Goal: Information Seeking & Learning: Learn about a topic

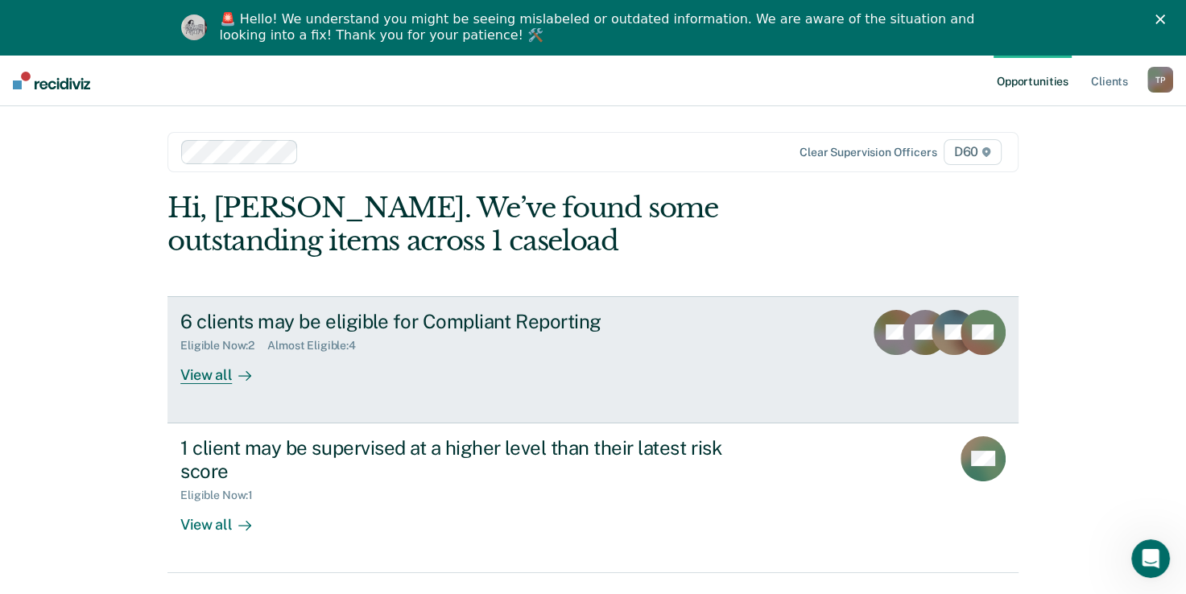
click at [200, 377] on div "View all" at bounding box center [225, 368] width 90 height 31
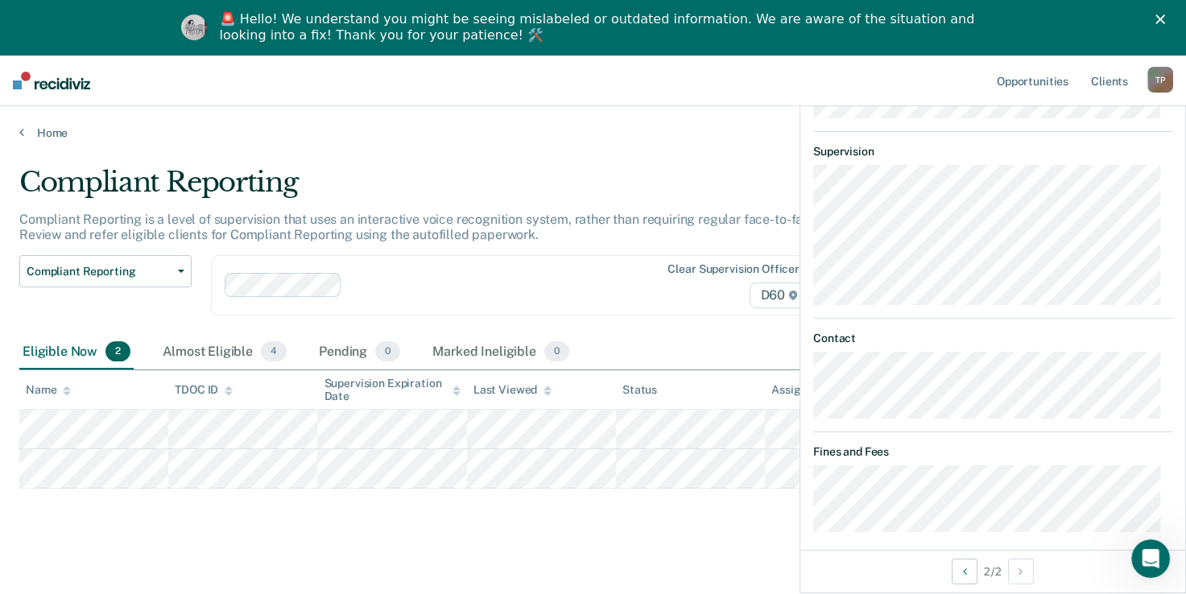
scroll to position [502, 0]
click at [684, 552] on div "Compliant Reporting Compliant Reporting is a level of supervision that uses an …" at bounding box center [592, 373] width 1147 height 414
click at [720, 150] on main "Compliant Reporting Compliant Reporting is a level of supervision that uses an …" at bounding box center [593, 392] width 1186 height 504
click at [1174, 11] on div "🚨 Hello! We understand you might be seeing mislabeled or outdated information. …" at bounding box center [593, 27] width 1186 height 42
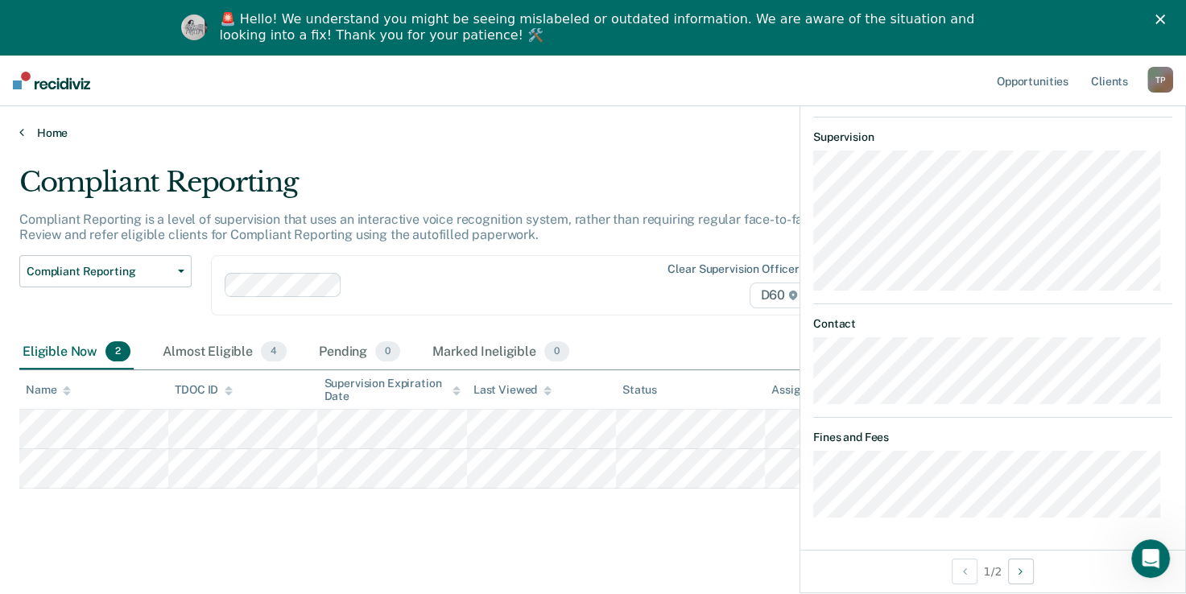
click at [312, 133] on link "Home" at bounding box center [592, 133] width 1147 height 14
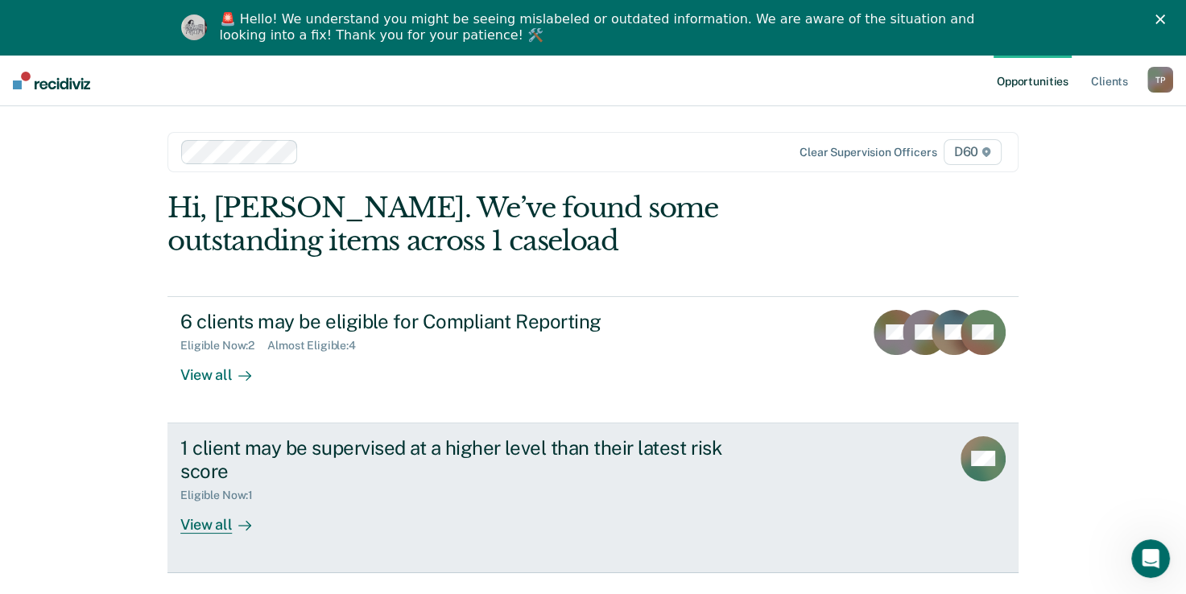
scroll to position [55, 0]
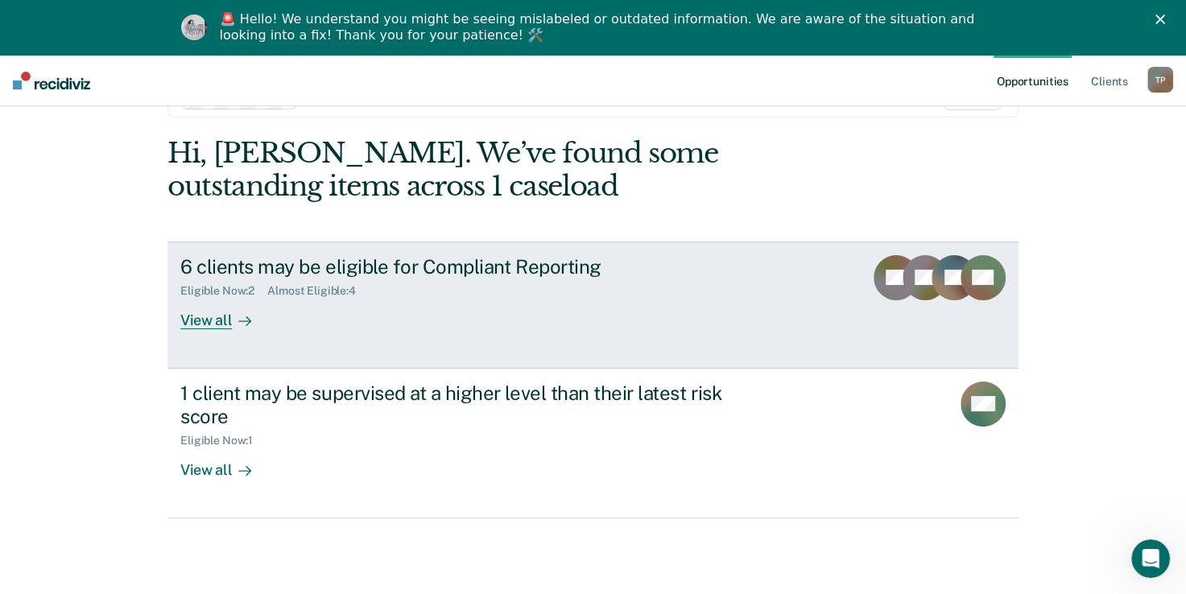
click at [232, 324] on div at bounding box center [241, 320] width 19 height 19
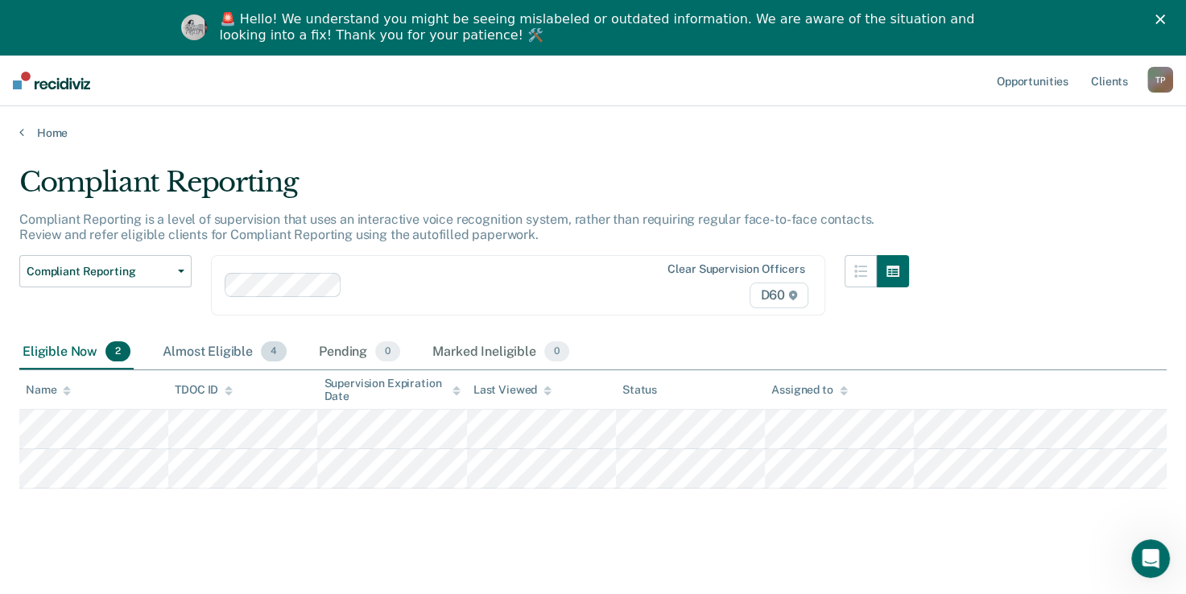
click at [238, 351] on div "Almost Eligible 4" at bounding box center [224, 352] width 130 height 35
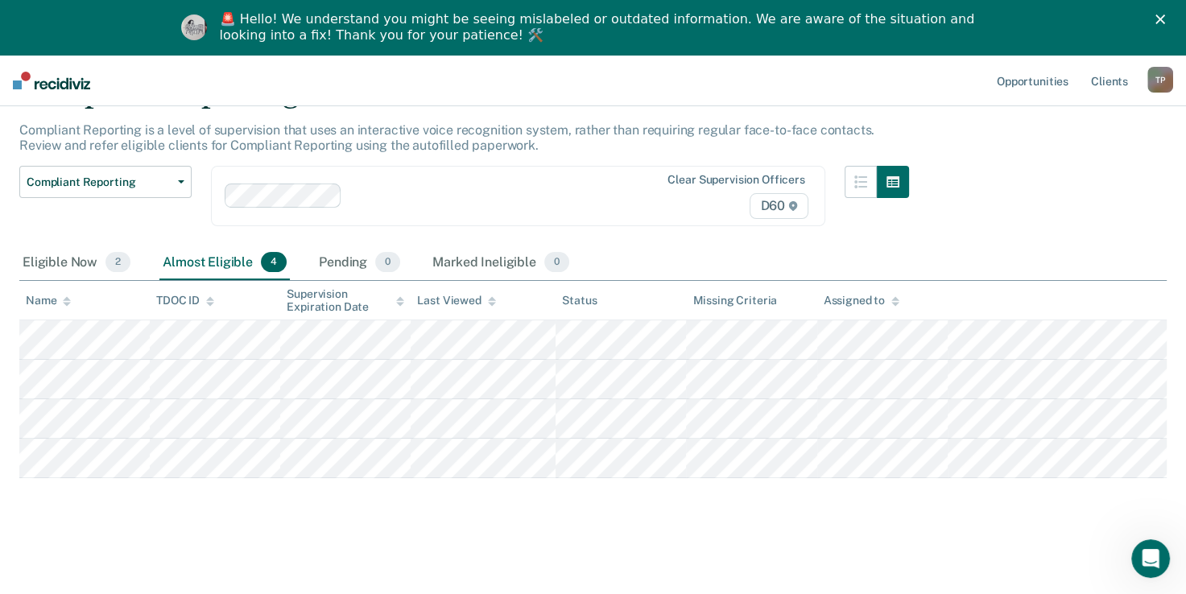
scroll to position [120, 0]
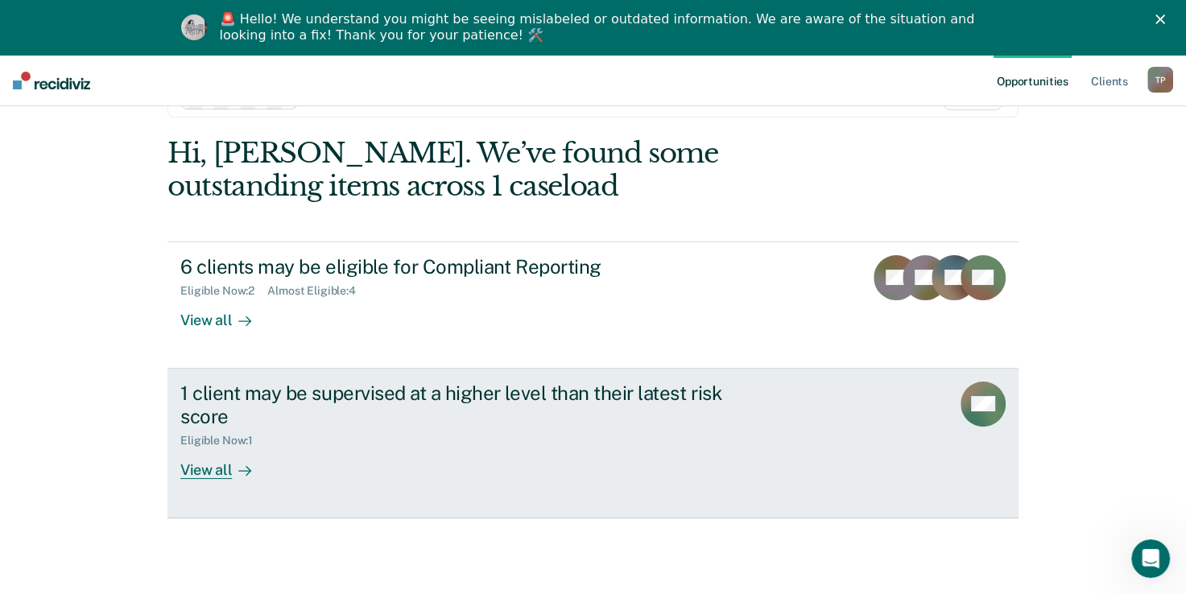
click at [213, 473] on div "View all" at bounding box center [225, 463] width 90 height 31
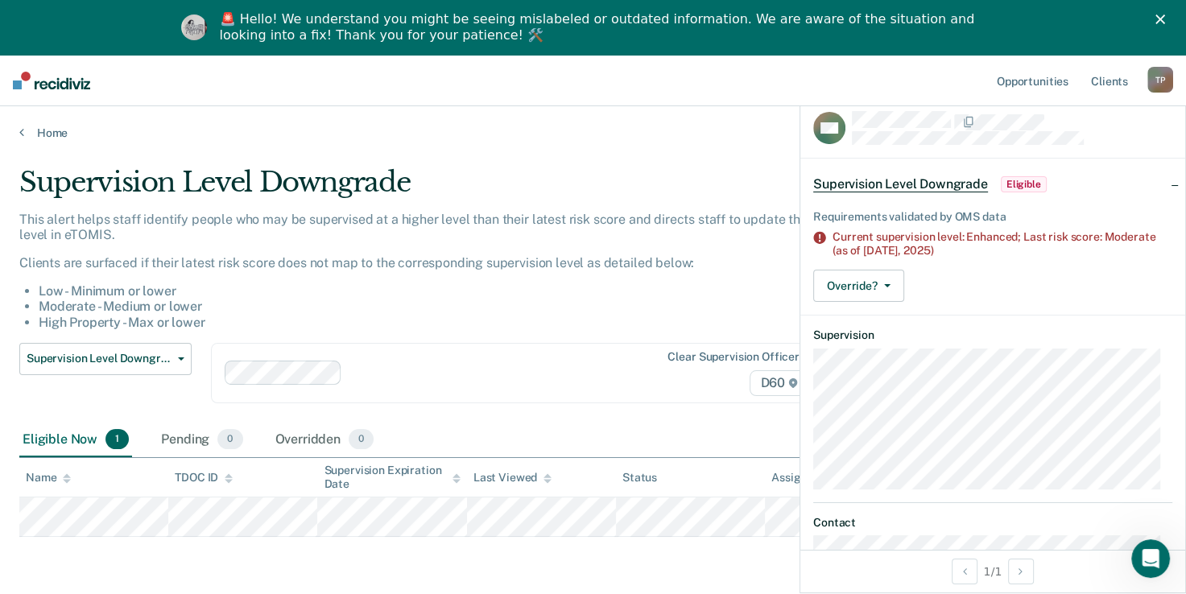
click at [1173, 12] on div "🚨 Hello! We understand you might be seeing mislabeled or outdated information. …" at bounding box center [593, 27] width 1186 height 42
click at [1165, 20] on icon "Close" at bounding box center [1160, 19] width 10 height 10
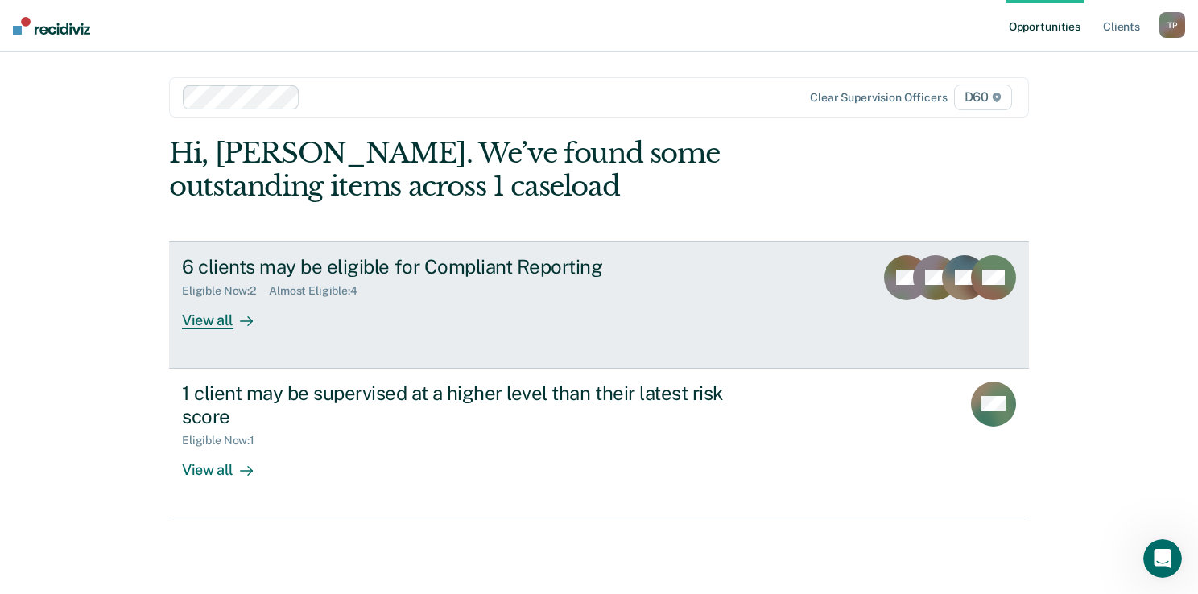
click at [231, 322] on div "View all" at bounding box center [227, 313] width 90 height 31
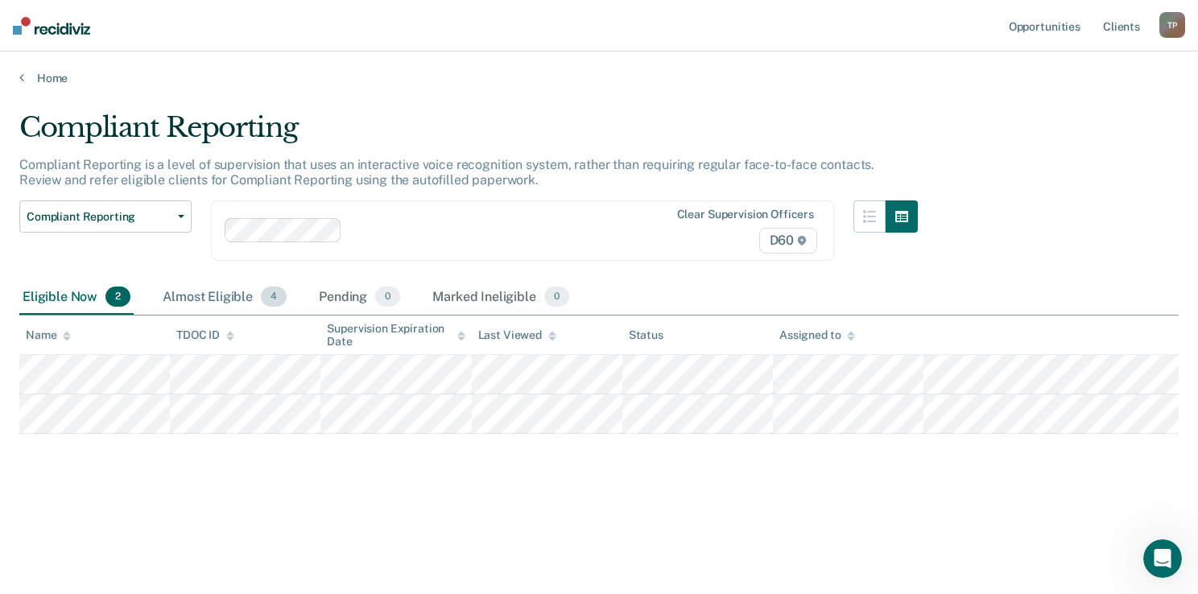
click at [238, 299] on div "Almost Eligible 4" at bounding box center [224, 297] width 130 height 35
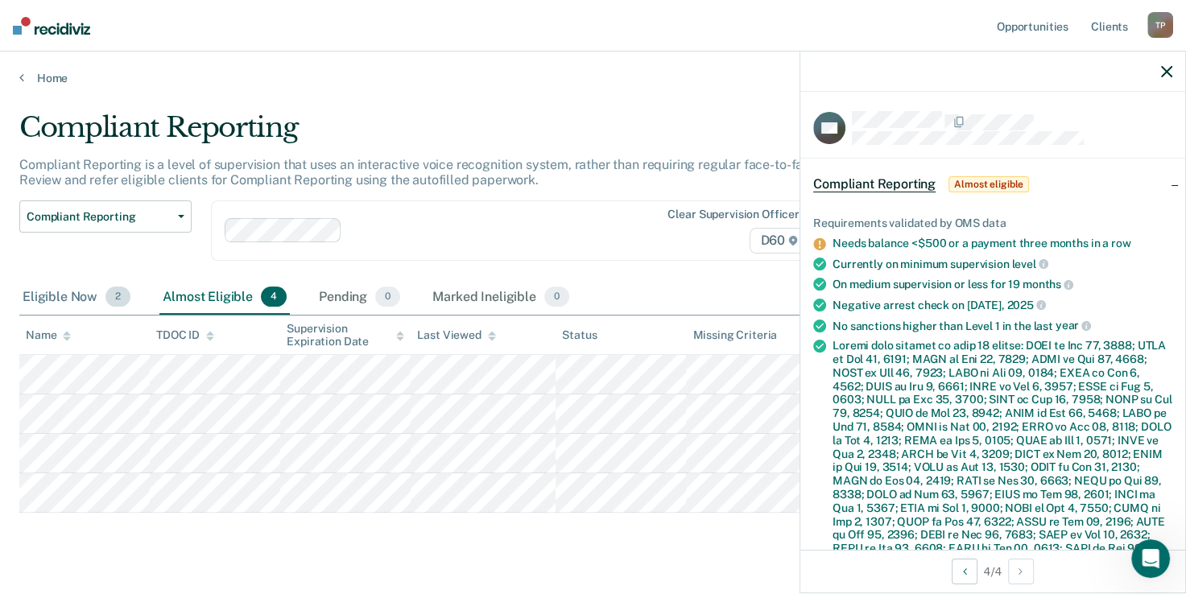
click at [65, 296] on div "Eligible Now 2" at bounding box center [76, 297] width 114 height 35
